Goal: Navigation & Orientation: Find specific page/section

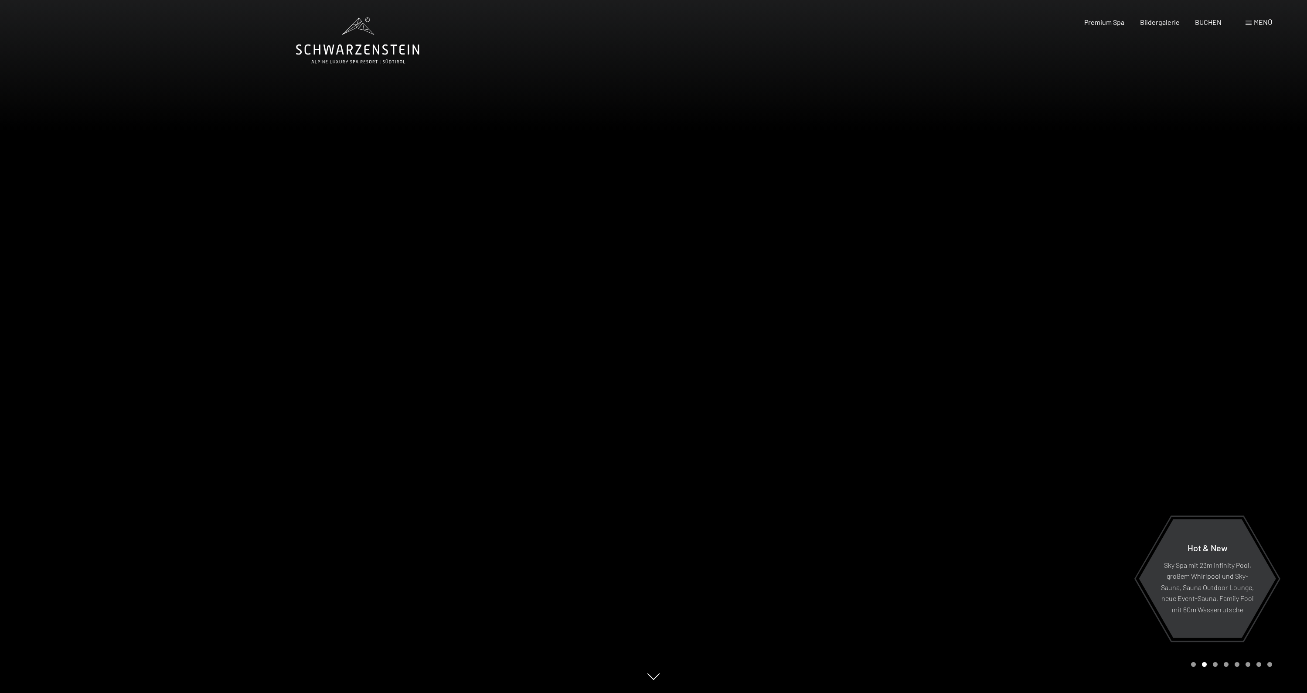
click at [1263, 22] on span "Menü" at bounding box center [1263, 22] width 18 height 8
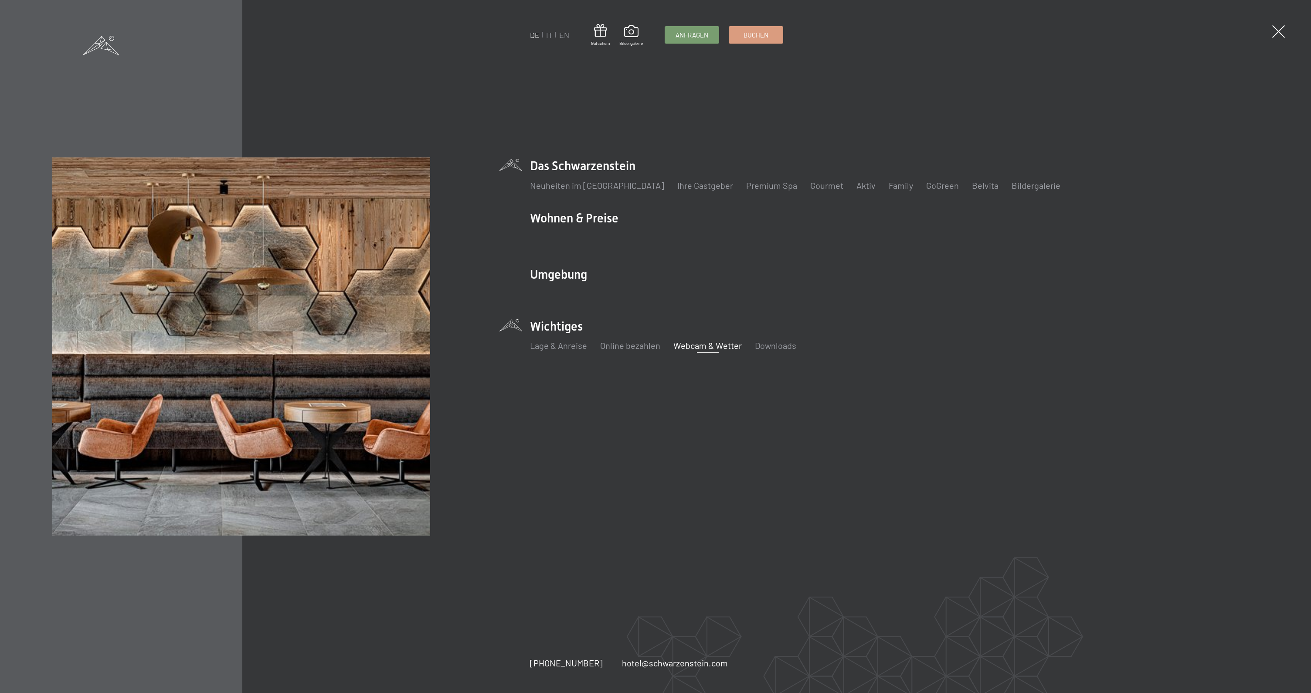
click at [713, 349] on link "Webcam & Wetter" at bounding box center [707, 345] width 68 height 10
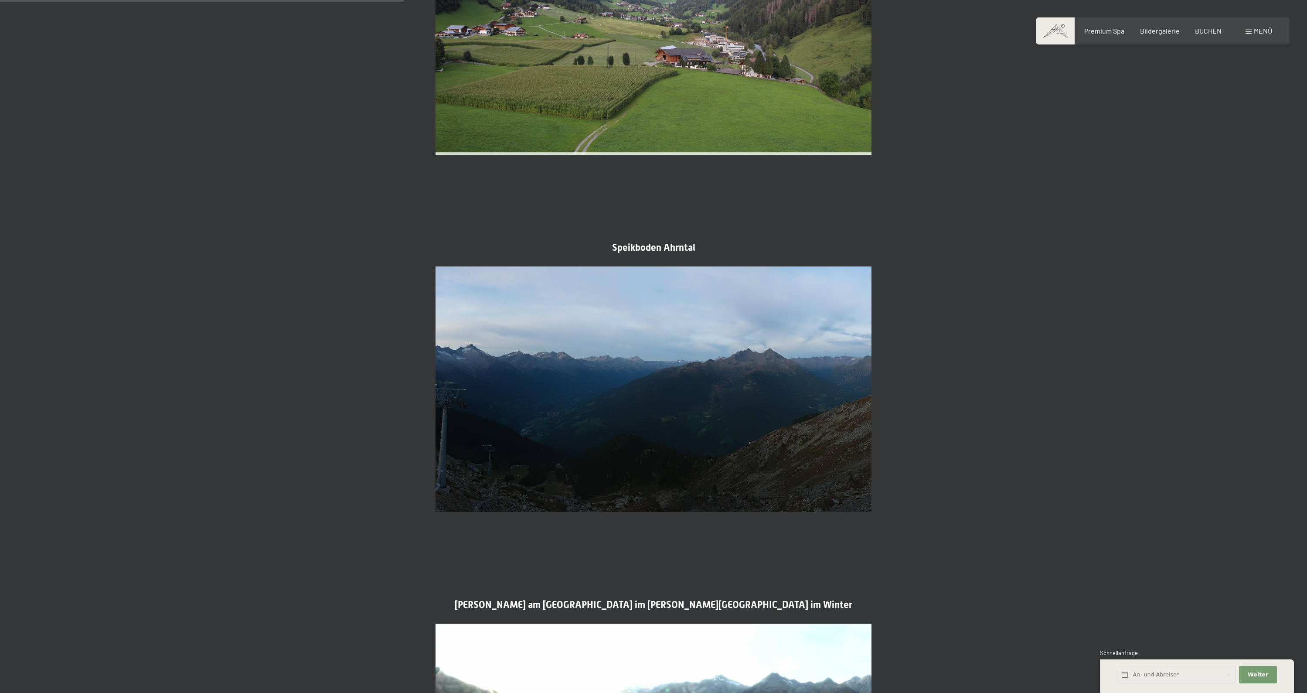
scroll to position [928, 0]
click at [1161, 33] on span "Bildergalerie" at bounding box center [1160, 29] width 40 height 8
